Goal: Browse casually: Explore the website without a specific task or goal

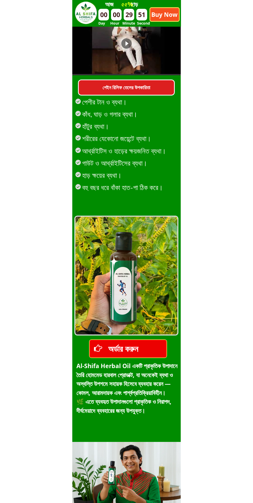
scroll to position [281, 0]
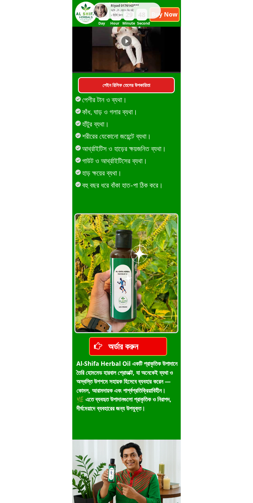
click at [139, 261] on div at bounding box center [126, 265] width 51 height 54
click at [134, 266] on div at bounding box center [126, 265] width 51 height 54
click at [139, 262] on div at bounding box center [126, 265] width 51 height 54
click at [146, 266] on div at bounding box center [126, 265] width 51 height 54
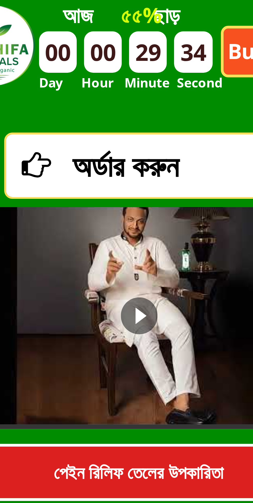
scroll to position [233, 0]
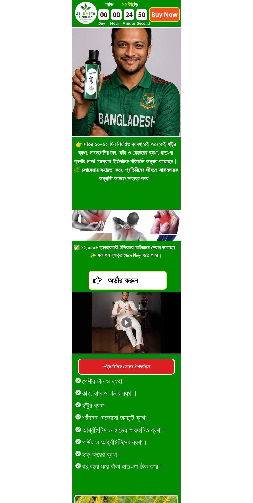
click at [77, 91] on div at bounding box center [126, 82] width 109 height 109
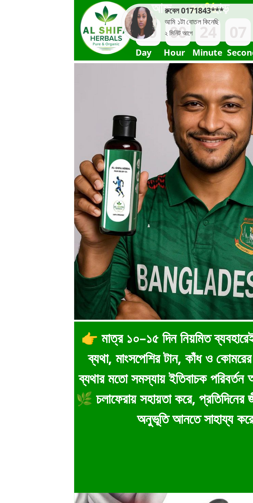
click at [87, 77] on div at bounding box center [126, 82] width 109 height 109
click at [109, 76] on div at bounding box center [126, 82] width 109 height 109
